Goal: Navigation & Orientation: Locate item on page

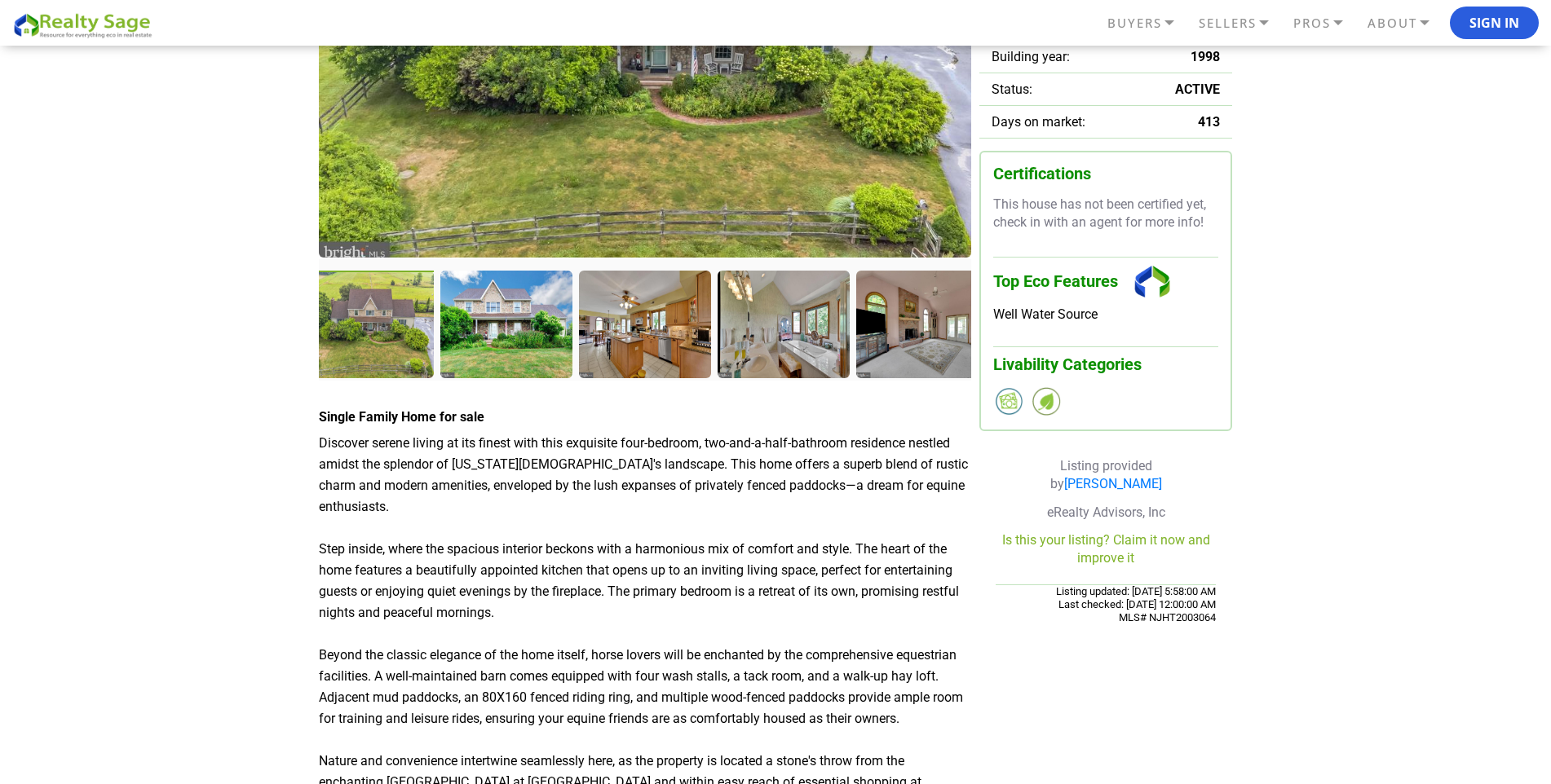
scroll to position [244, 0]
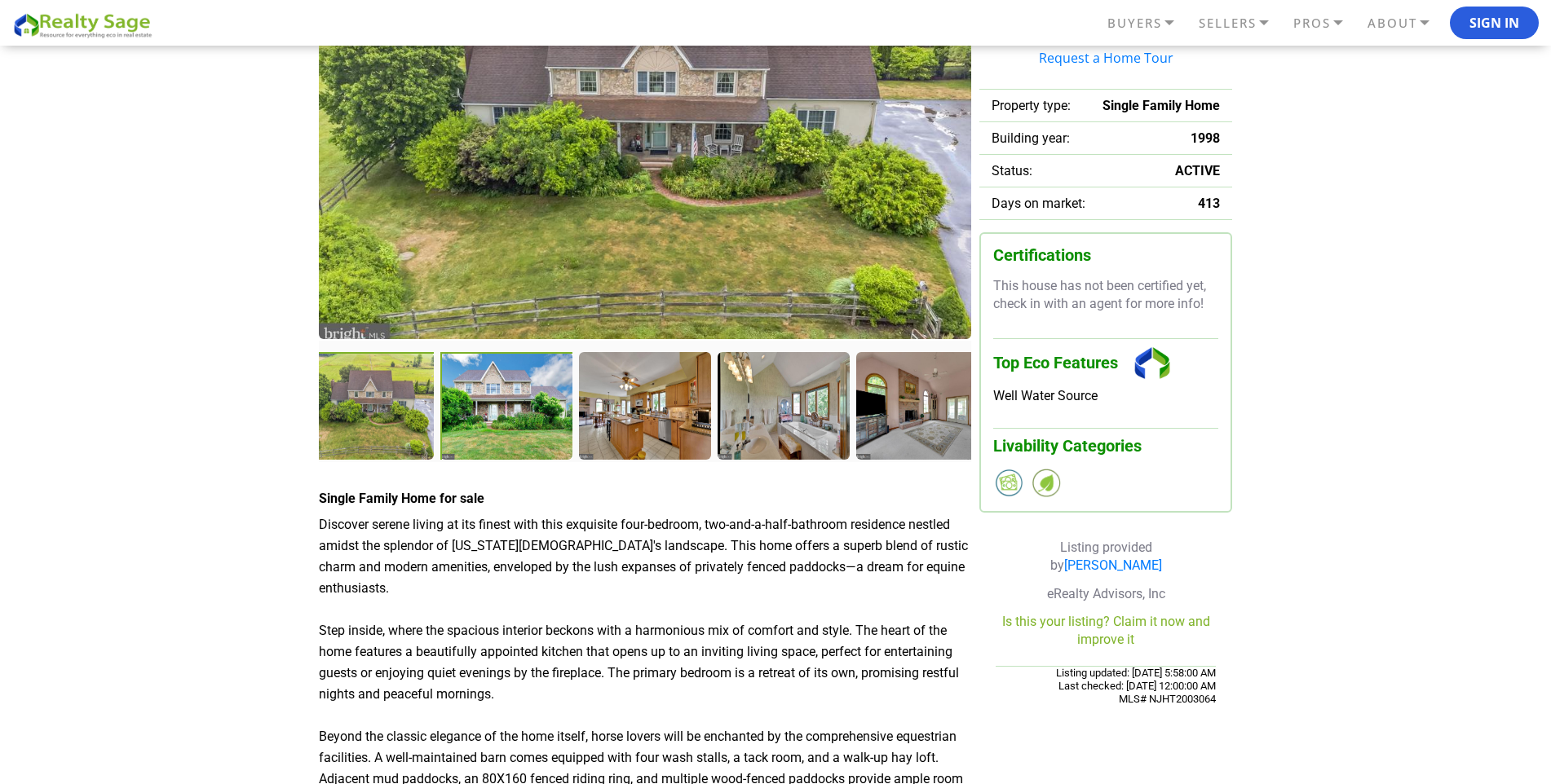
click at [475, 413] on div at bounding box center [507, 408] width 136 height 111
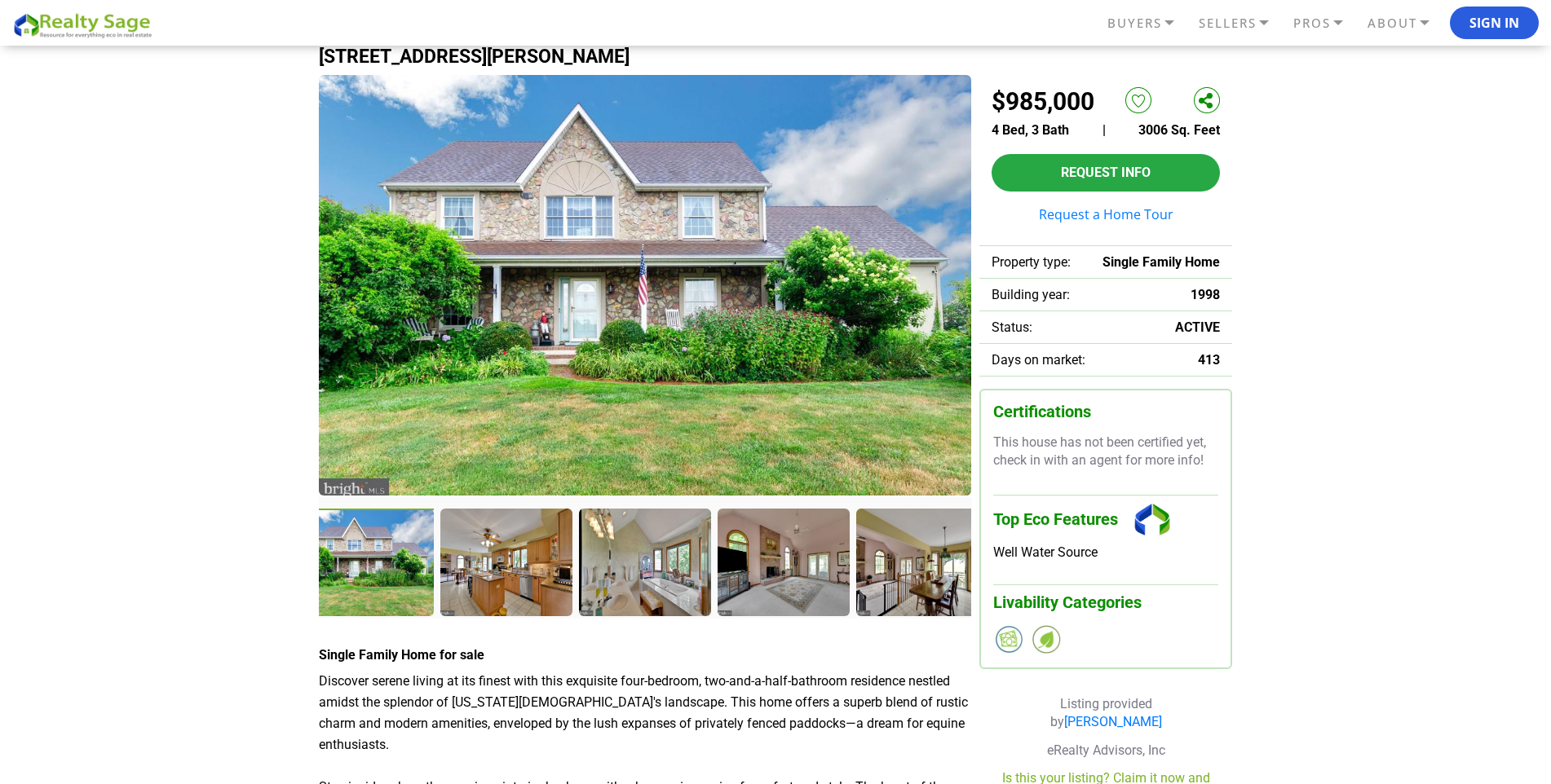
scroll to position [81, 0]
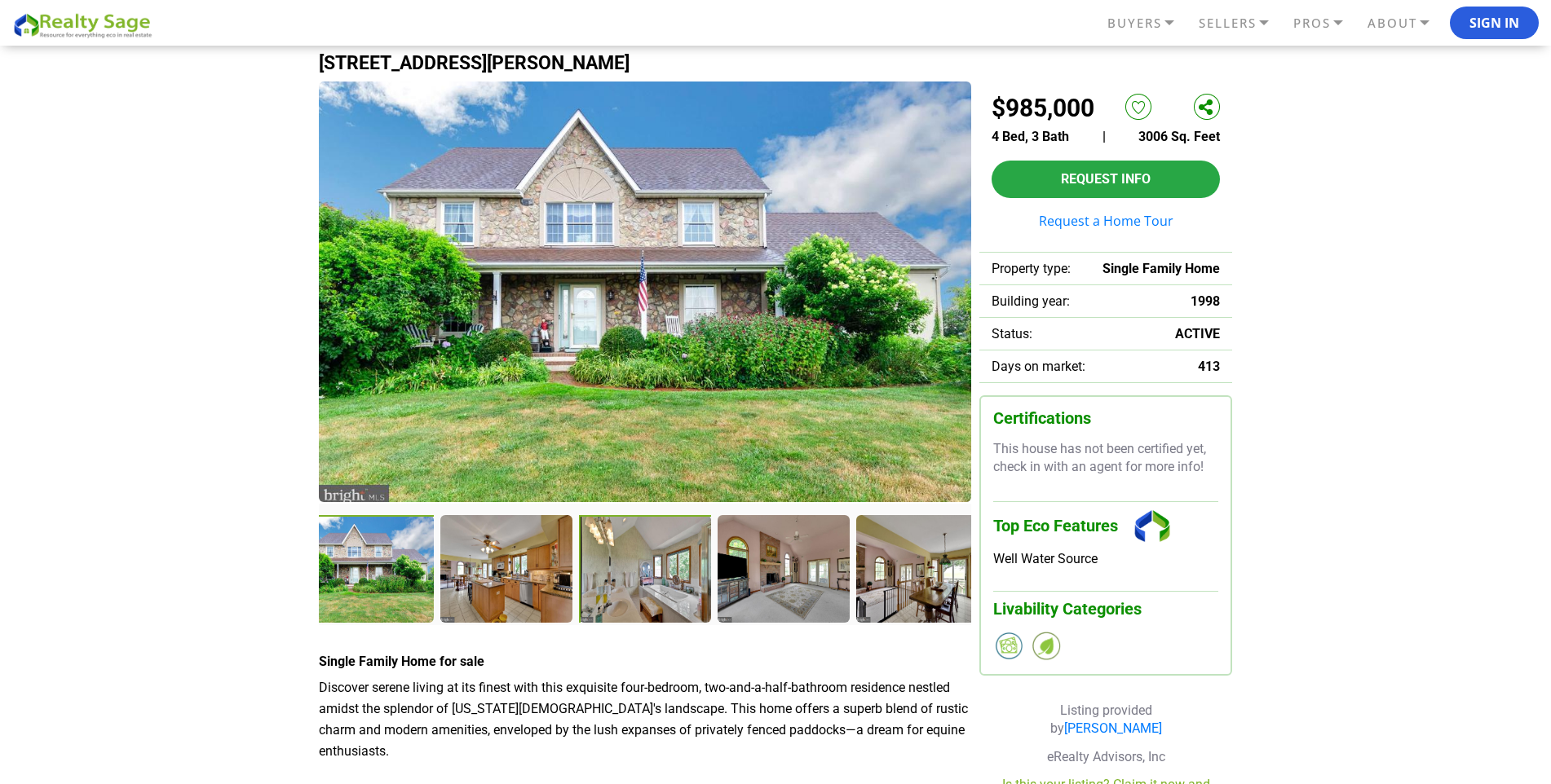
click at [650, 558] on div at bounding box center [646, 571] width 136 height 111
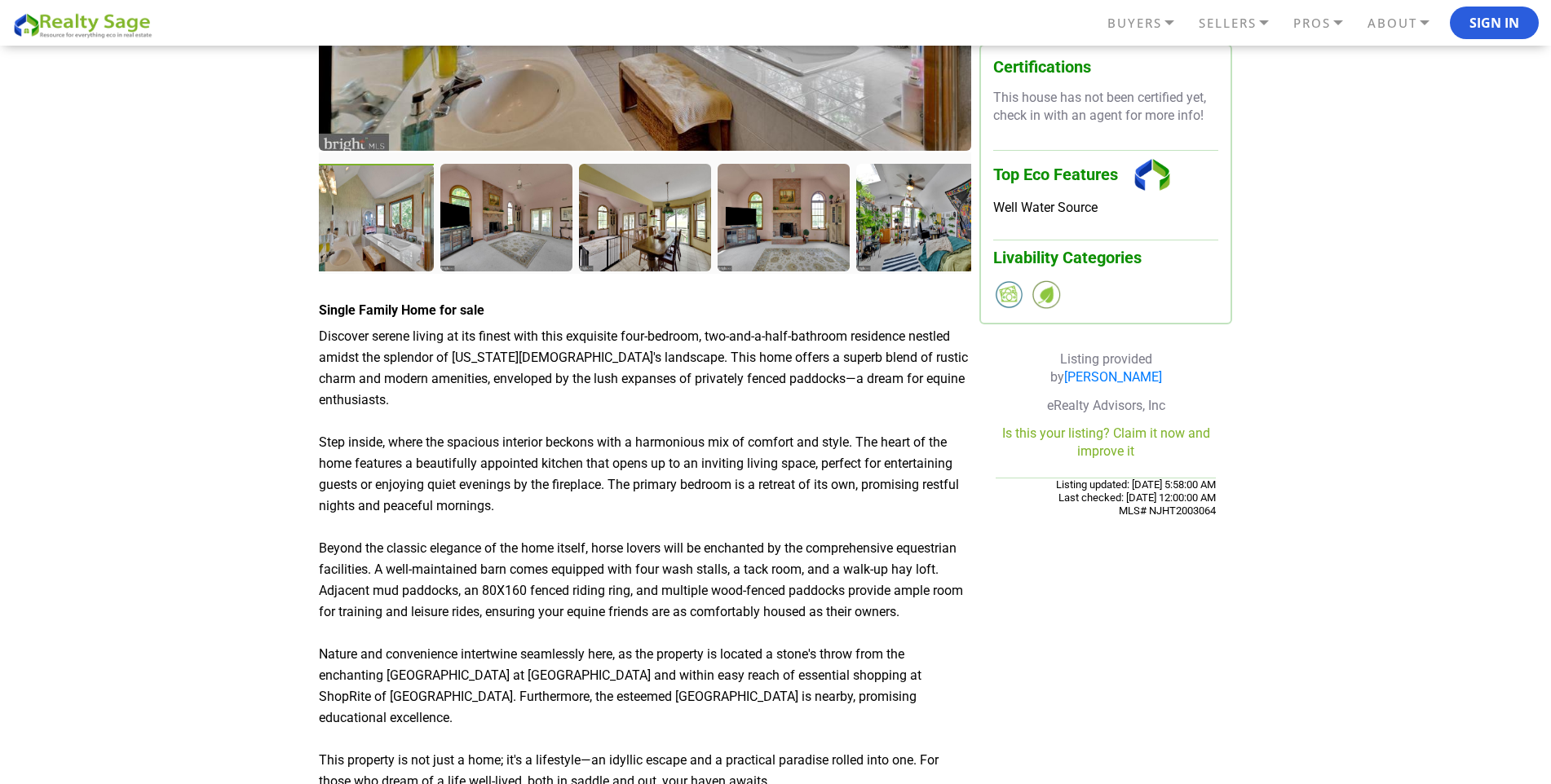
scroll to position [244, 0]
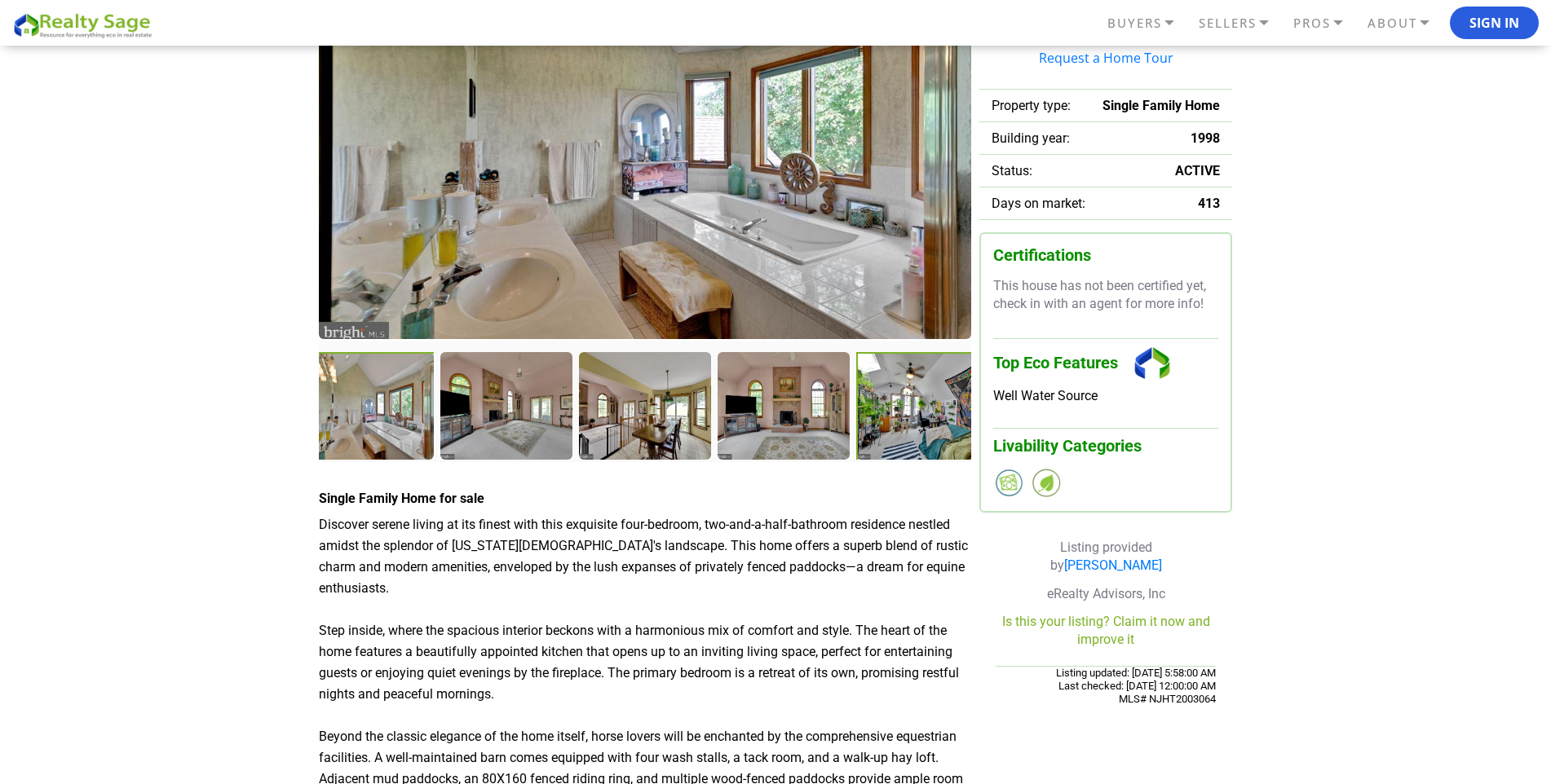
click at [931, 380] on div at bounding box center [924, 408] width 136 height 111
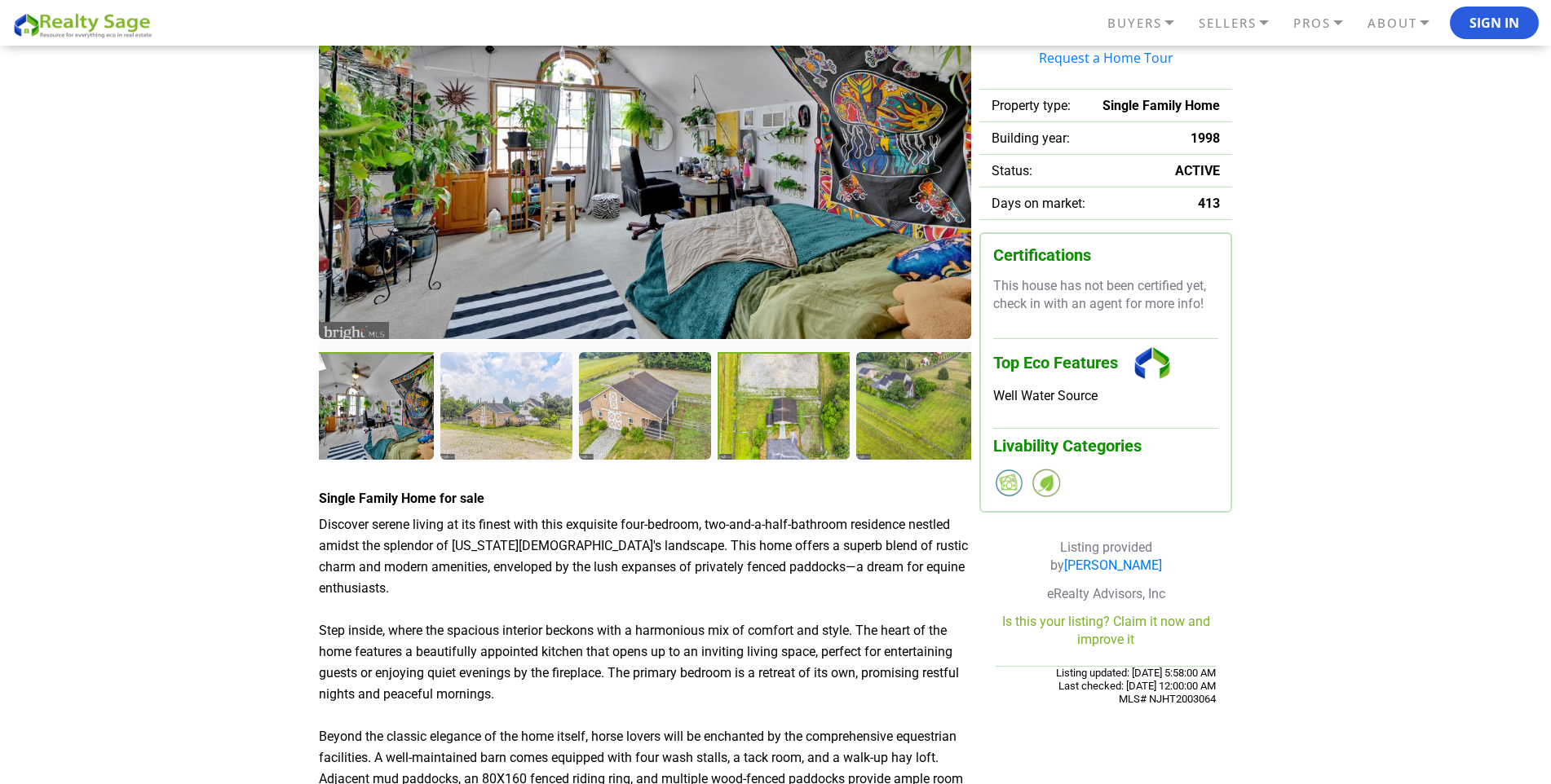
click at [774, 415] on div at bounding box center [785, 408] width 136 height 111
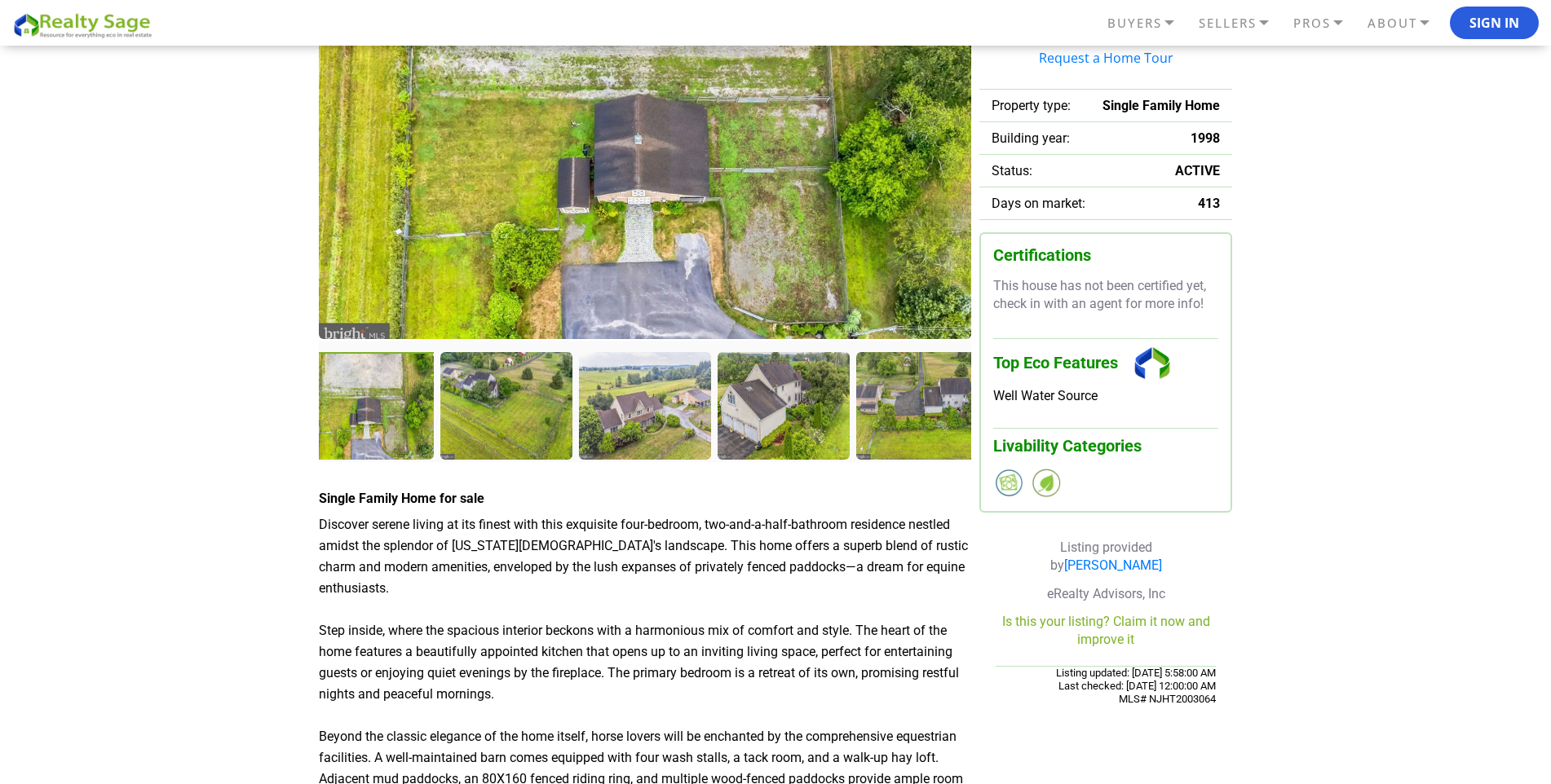
click at [431, 397] on div at bounding box center [369, 408] width 136 height 111
click at [396, 404] on div at bounding box center [369, 408] width 136 height 111
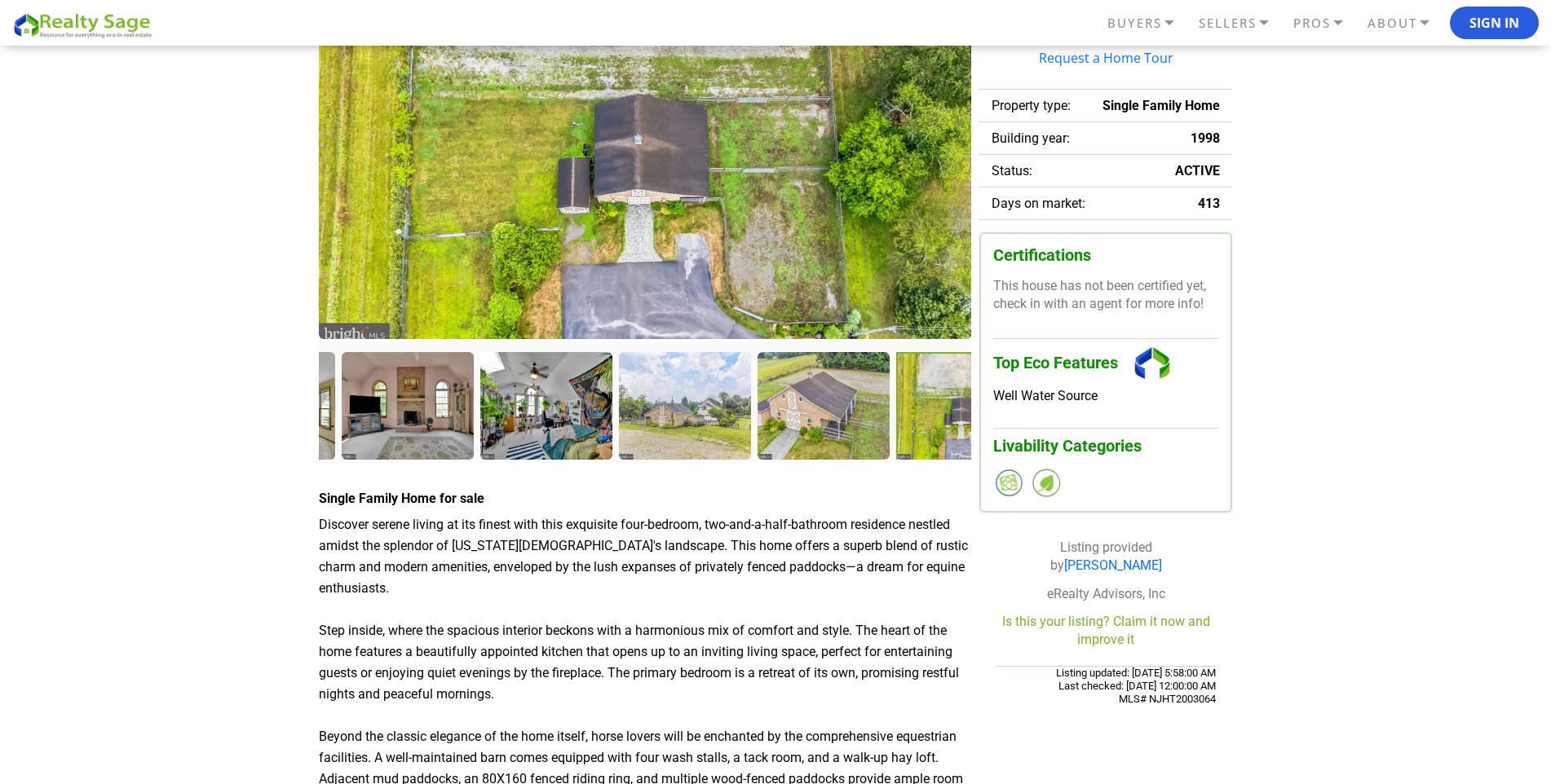
drag, startPoint x: 346, startPoint y: 409, endPoint x: 940, endPoint y: 399, distance: 594.1
click at [940, 399] on div at bounding box center [963, 408] width 136 height 111
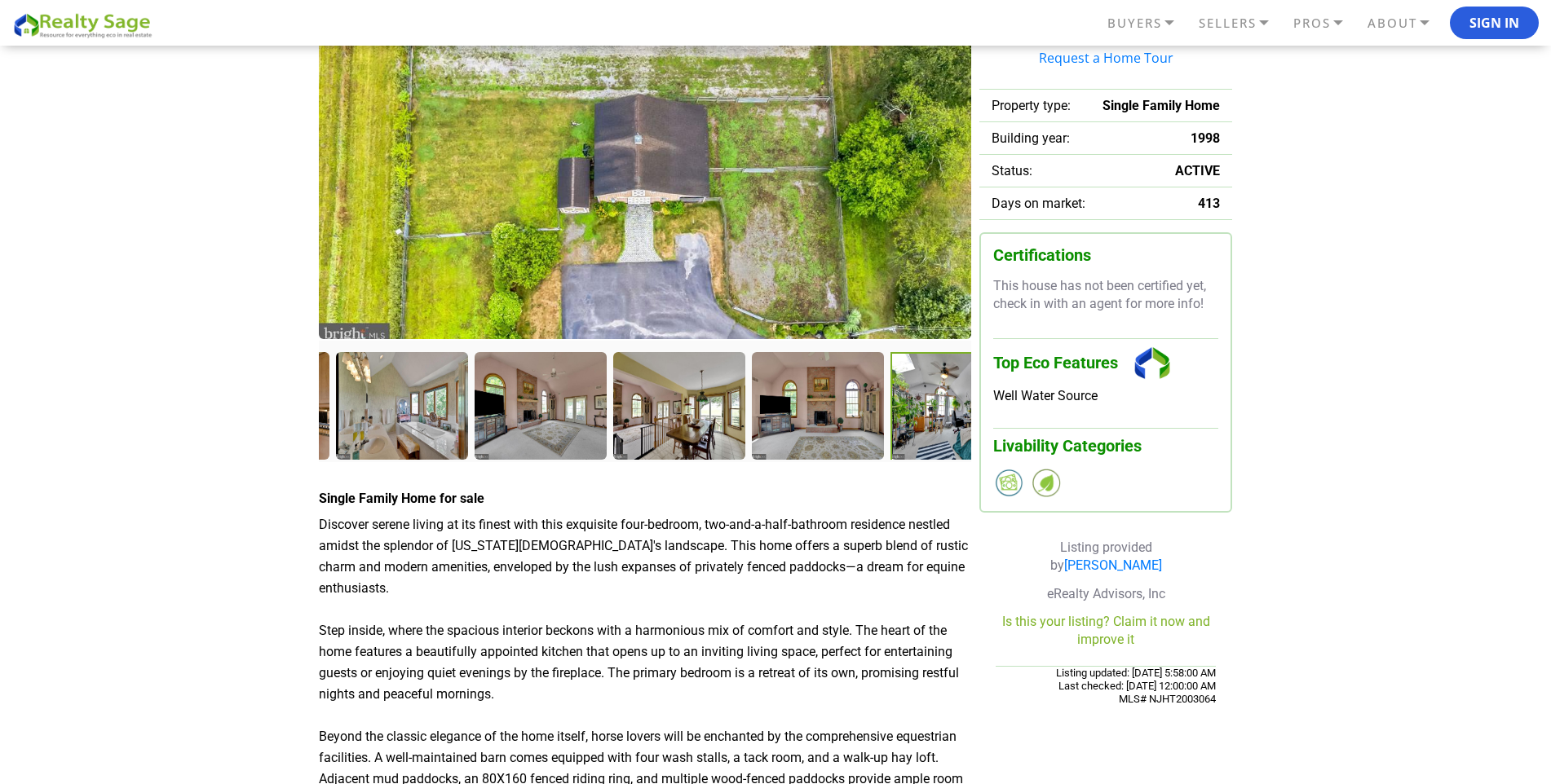
drag, startPoint x: 586, startPoint y: 390, endPoint x: 898, endPoint y: 386, distance: 312.0
click at [898, 386] on div at bounding box center [958, 408] width 136 height 111
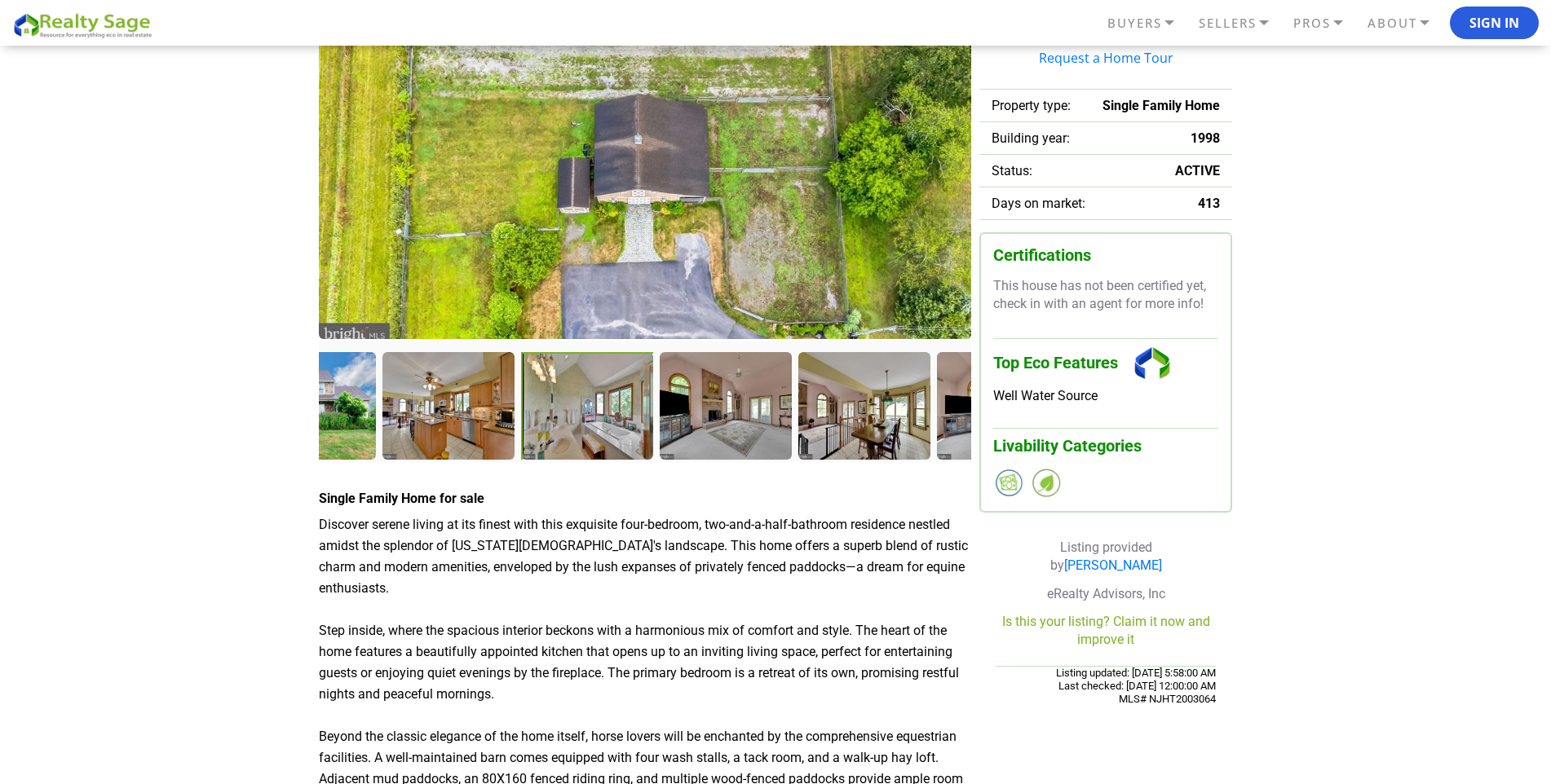
drag, startPoint x: 454, startPoint y: 412, endPoint x: 535, endPoint y: 438, distance: 85.1
click at [535, 438] on div at bounding box center [589, 408] width 136 height 111
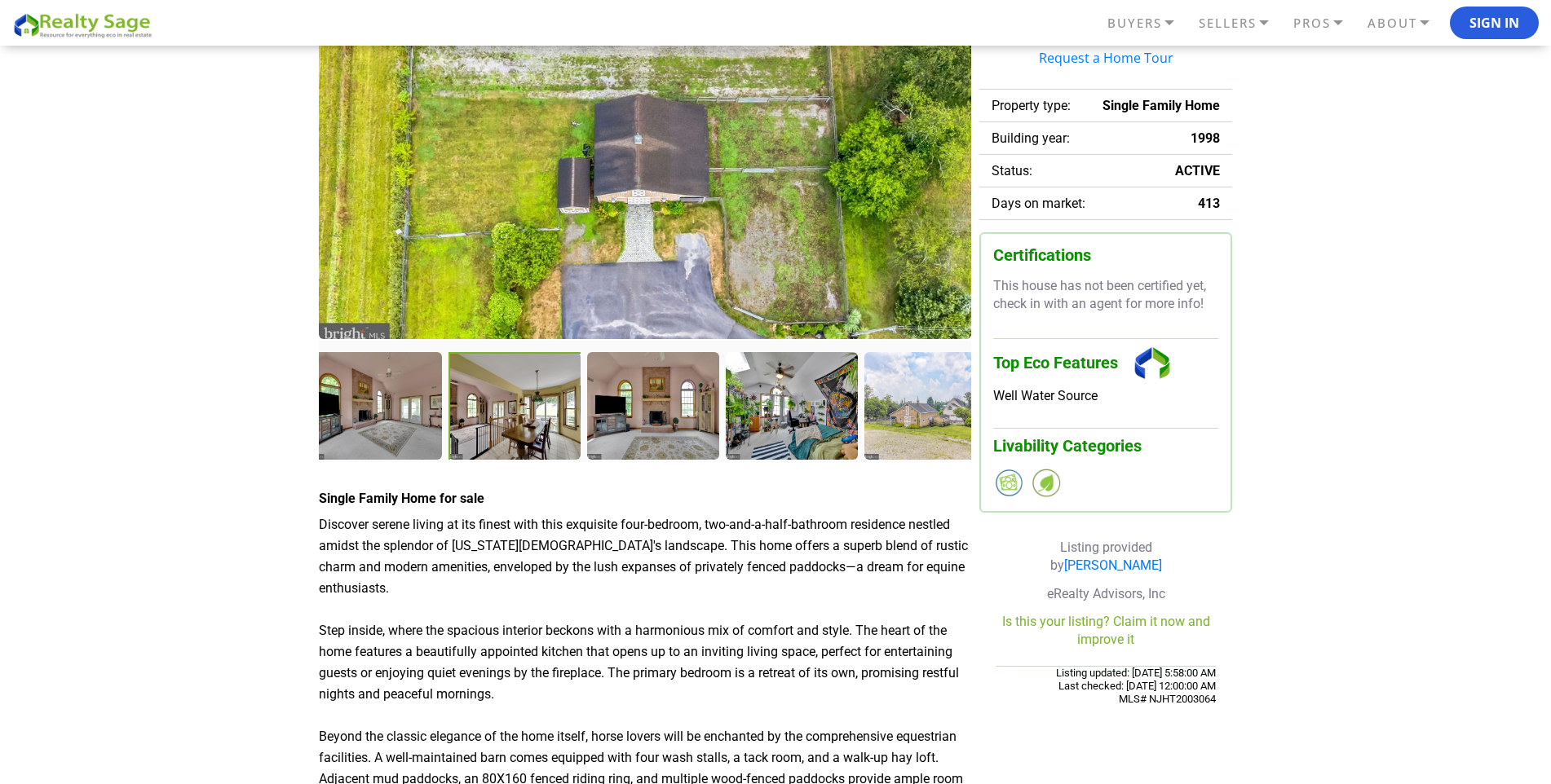
drag, startPoint x: 848, startPoint y: 425, endPoint x: 510, endPoint y: 453, distance: 339.2
click at [516, 455] on div at bounding box center [516, 408] width 136 height 111
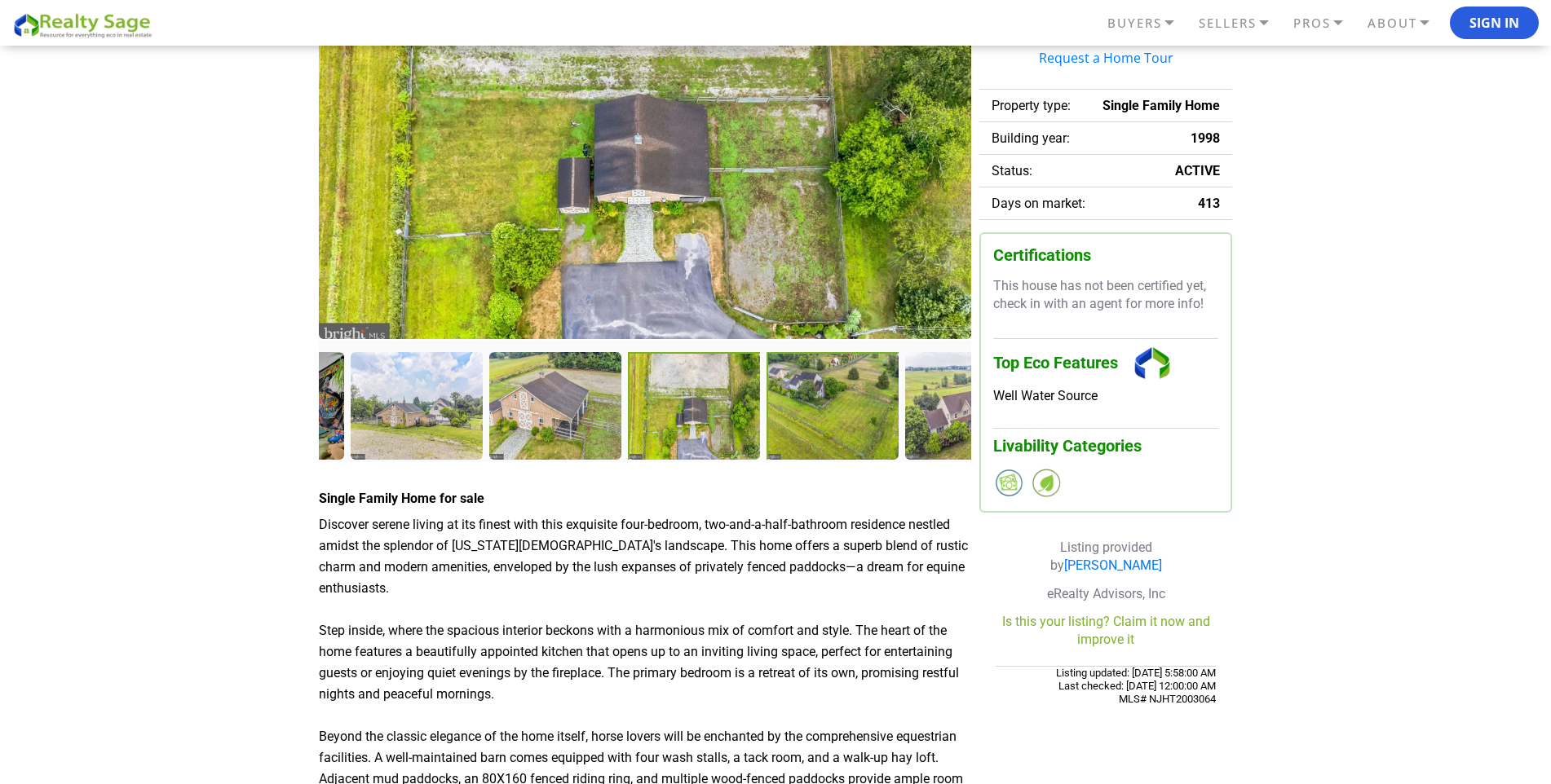
drag, startPoint x: 853, startPoint y: 403, endPoint x: 768, endPoint y: 434, distance: 90.5
click at [487, 446] on div at bounding box center [645, 406] width 686 height 108
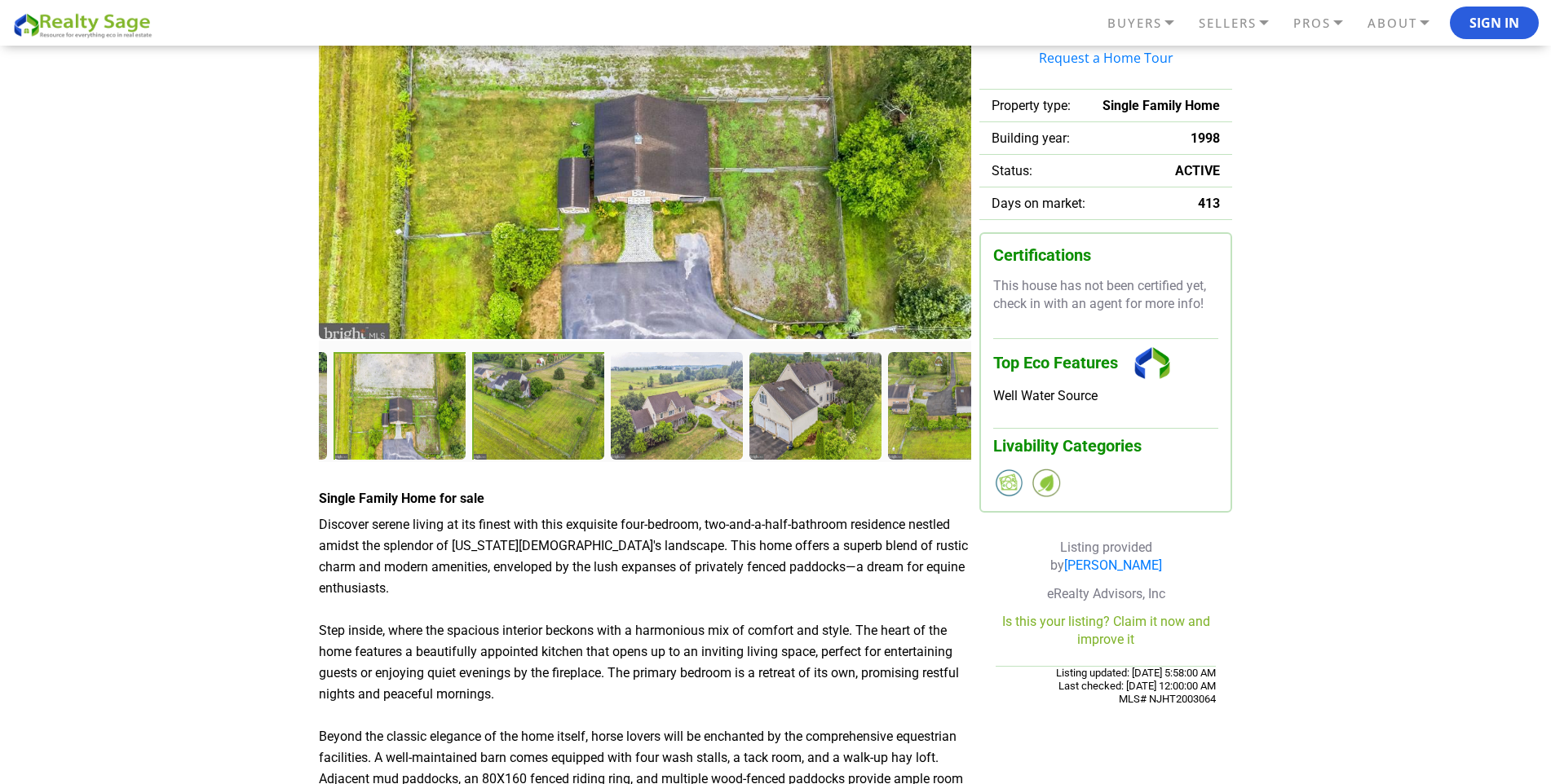
drag, startPoint x: 798, startPoint y: 431, endPoint x: 548, endPoint y: 448, distance: 250.6
click at [548, 447] on div at bounding box center [540, 408] width 136 height 111
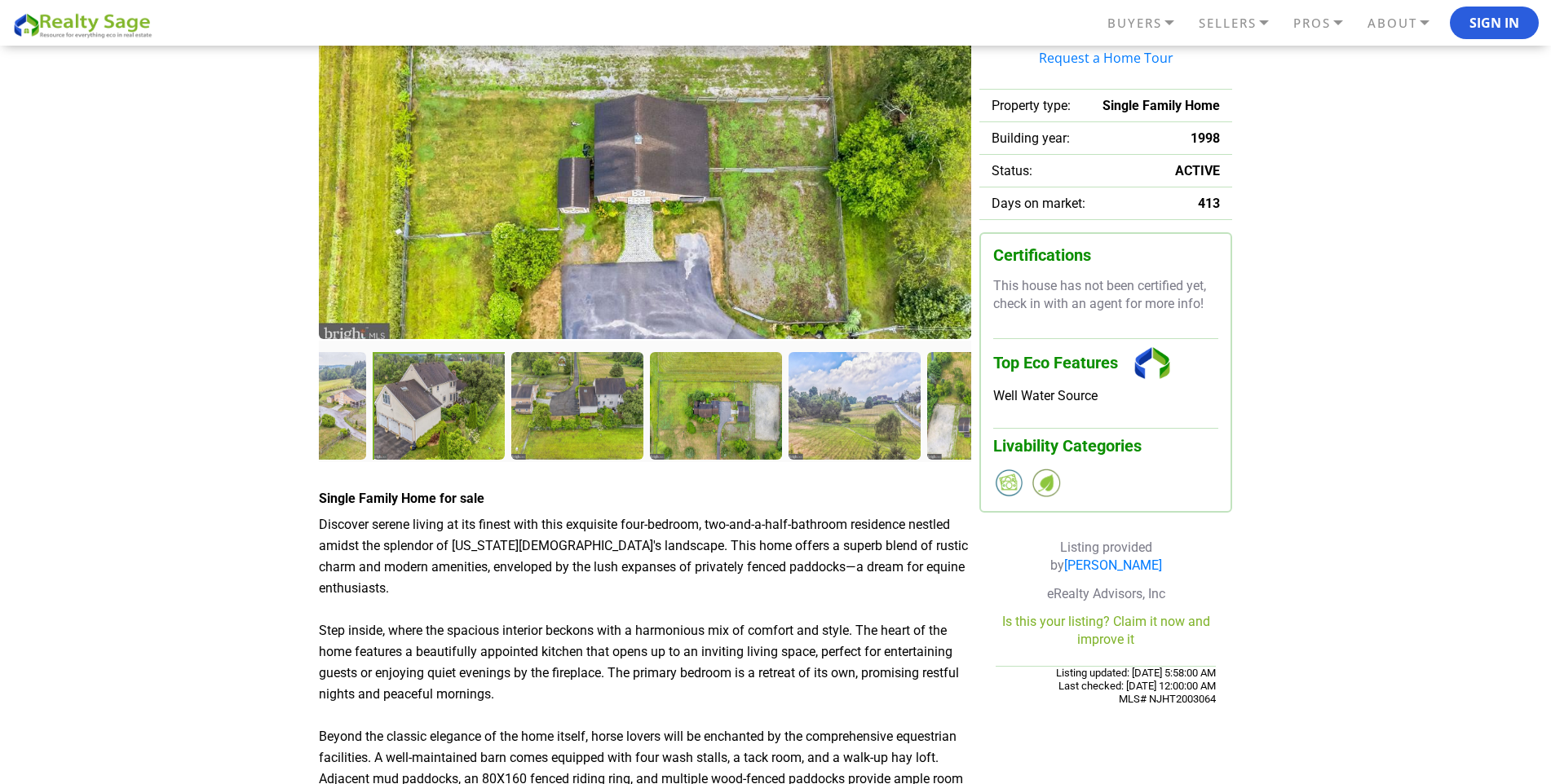
drag, startPoint x: 481, startPoint y: 425, endPoint x: 400, endPoint y: 419, distance: 81.2
click at [376, 426] on div at bounding box center [440, 408] width 136 height 111
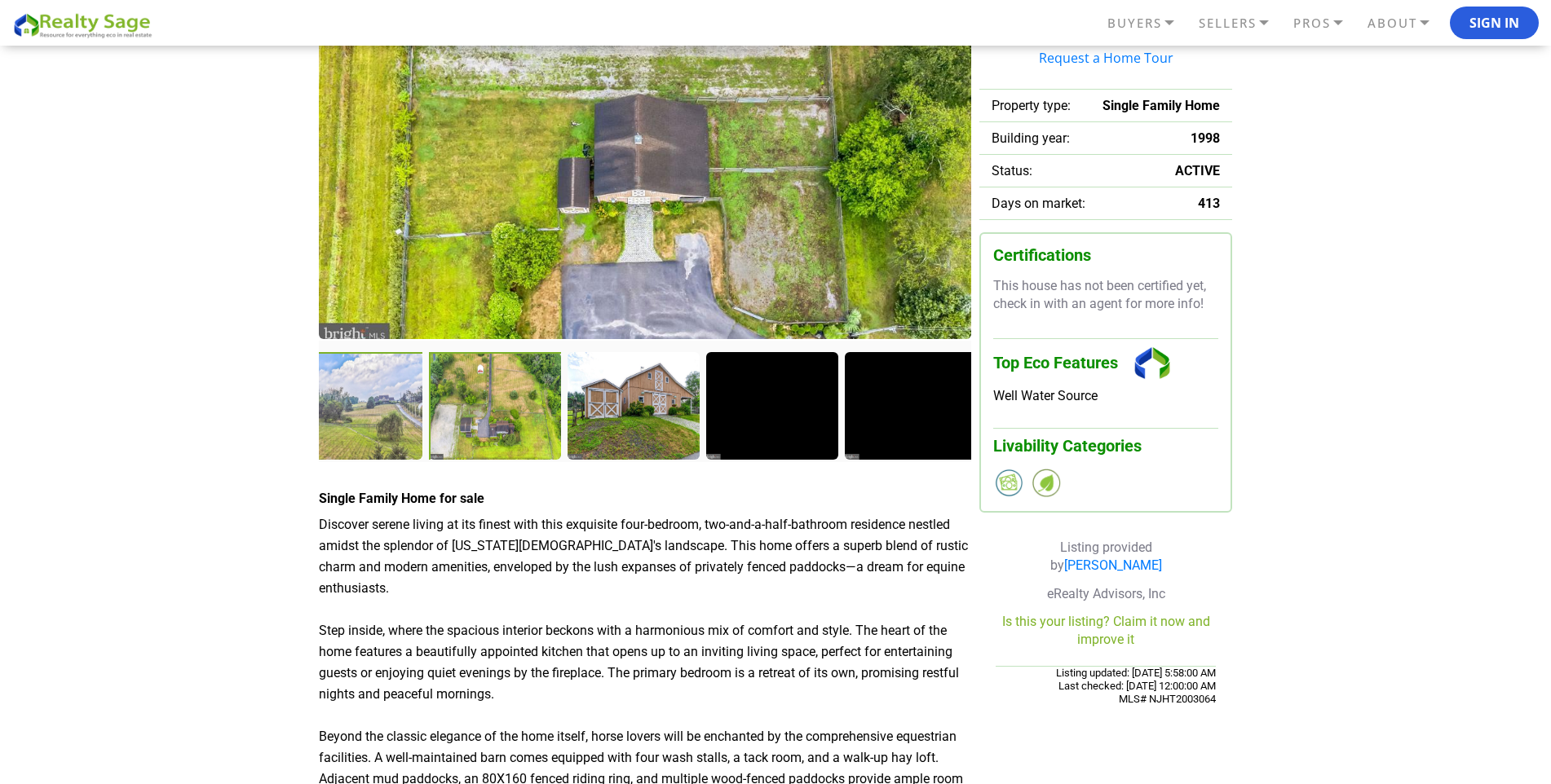
drag, startPoint x: 738, startPoint y: 419, endPoint x: 382, endPoint y: 421, distance: 356.0
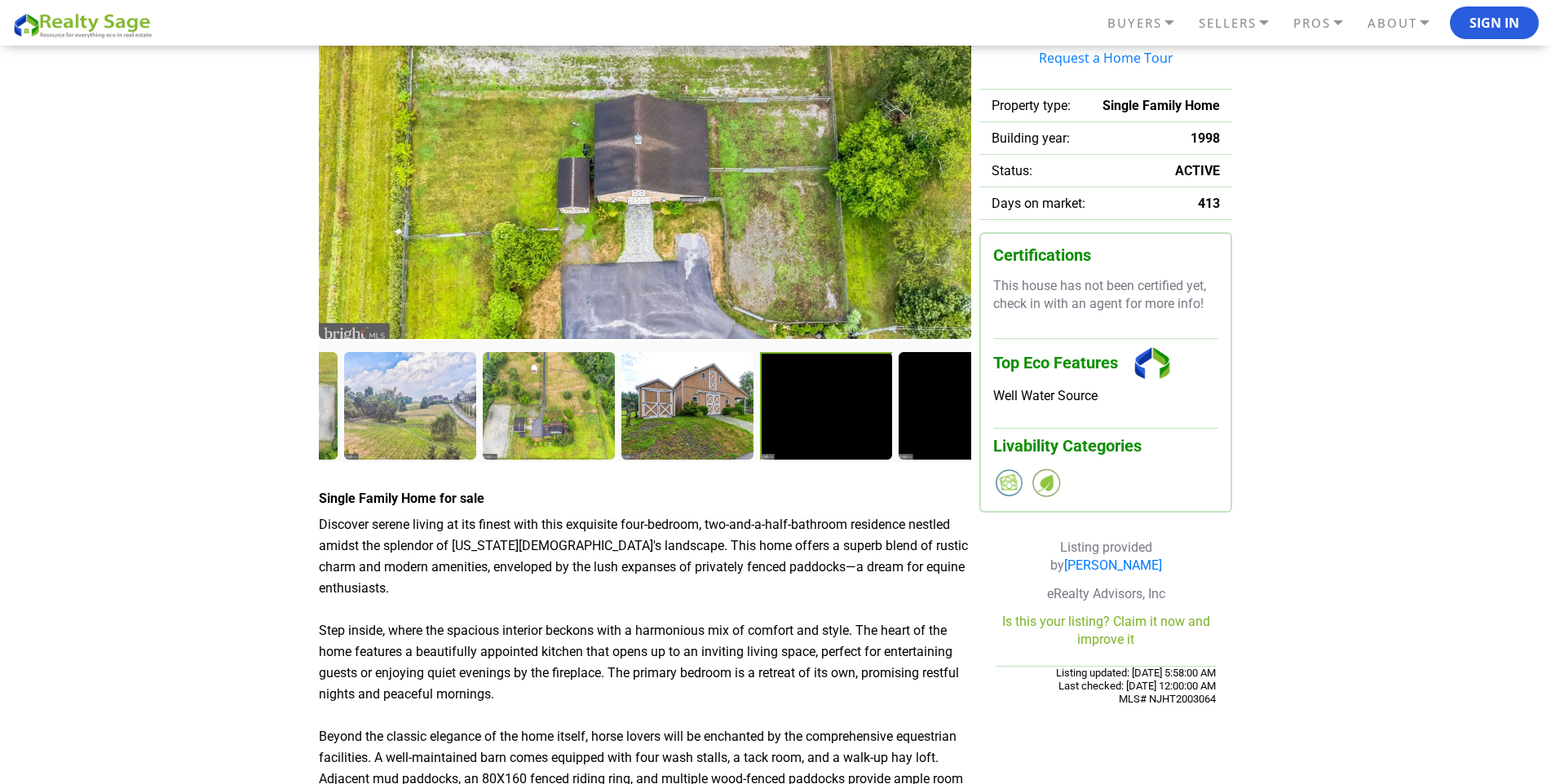
drag, startPoint x: 609, startPoint y: 426, endPoint x: 810, endPoint y: 398, distance: 202.9
click at [810, 398] on div at bounding box center [828, 408] width 136 height 111
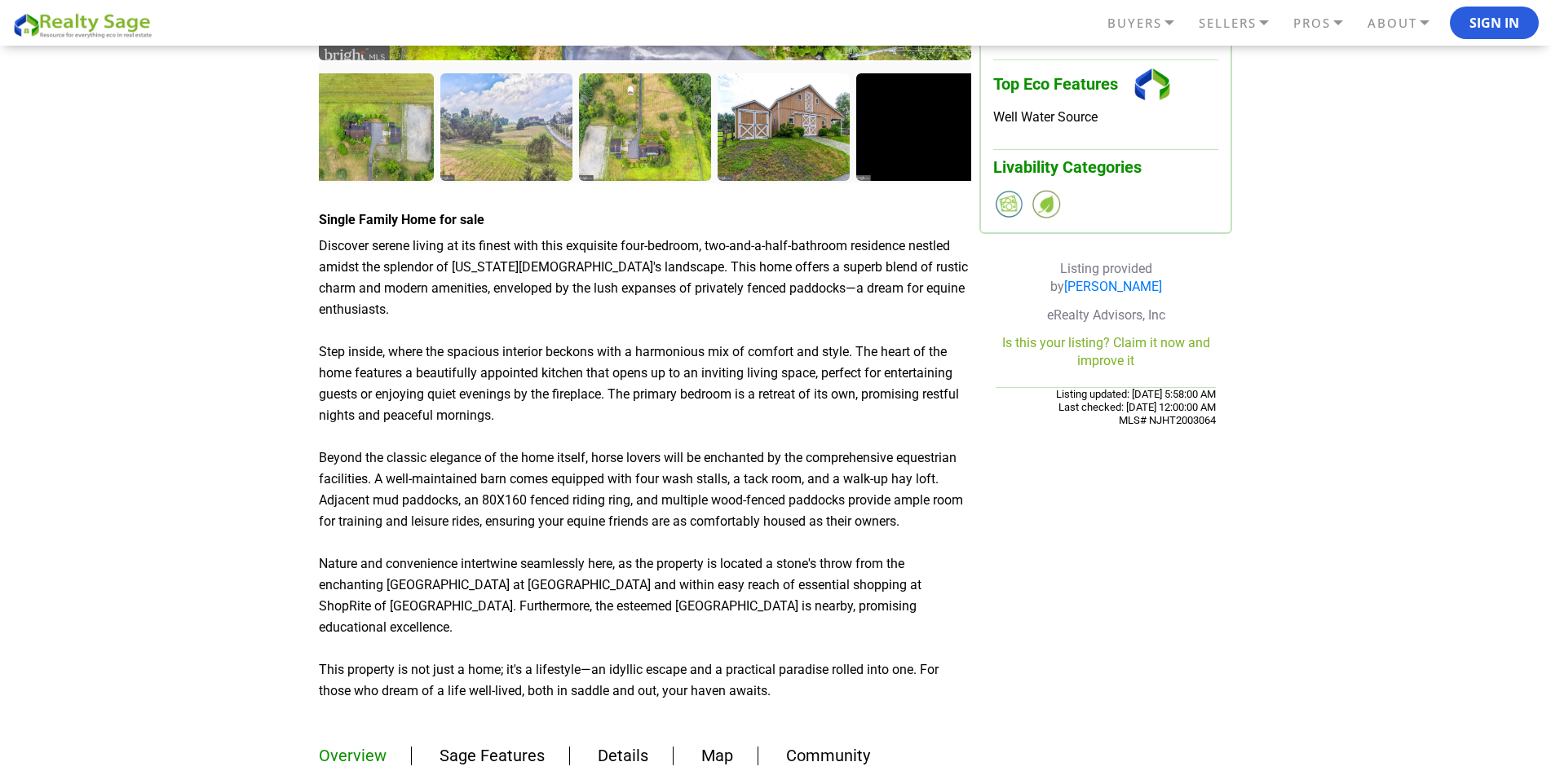
scroll to position [652, 0]
